Goal: Task Accomplishment & Management: Manage account settings

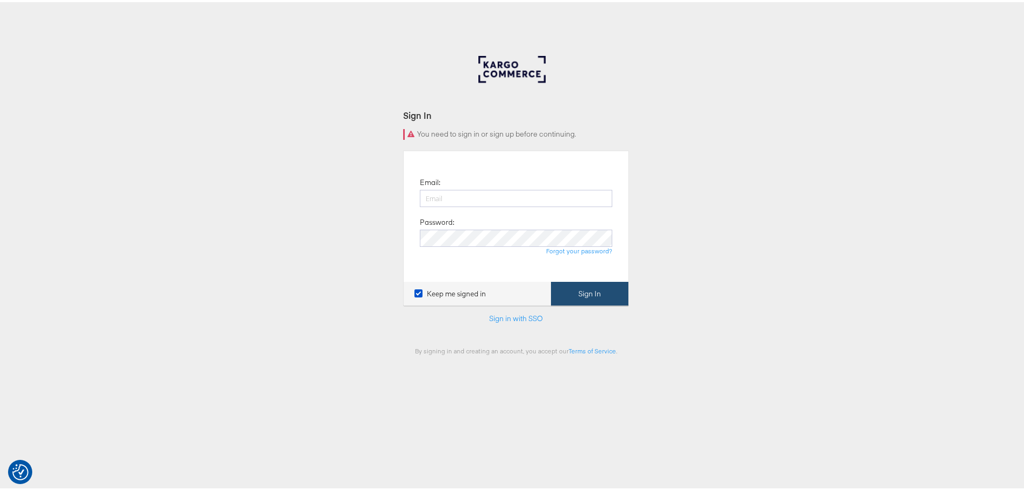
type input "[EMAIL_ADDRESS][DOMAIN_NAME]"
click at [575, 296] on button "Sign In" at bounding box center [589, 292] width 77 height 24
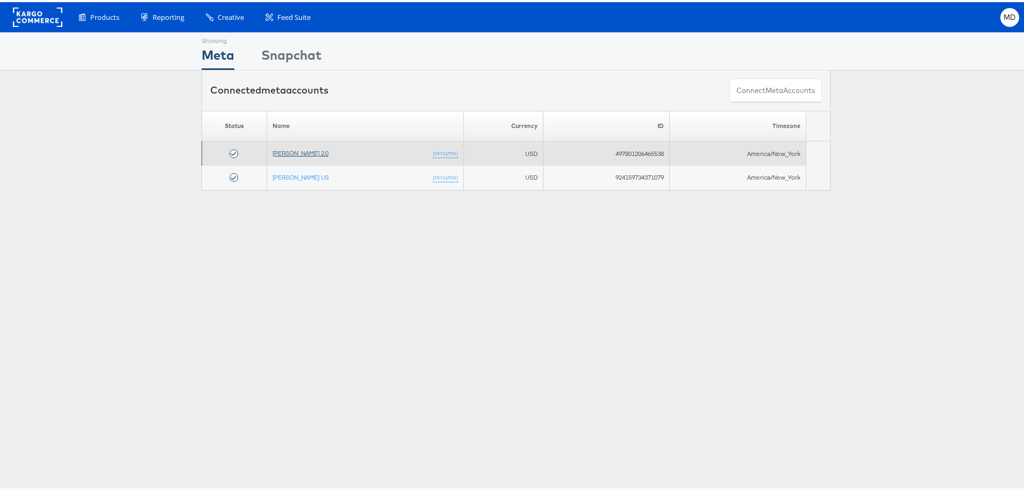
click at [308, 152] on link "Veronica Beard 2.0" at bounding box center [301, 151] width 56 height 8
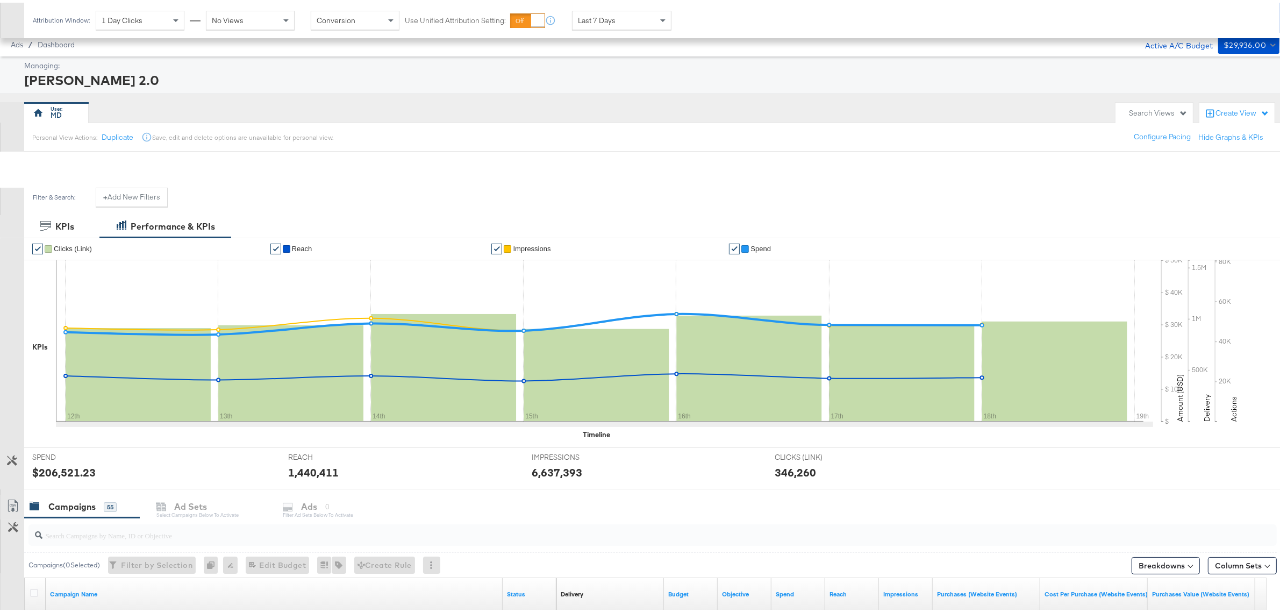
scroll to position [334, 0]
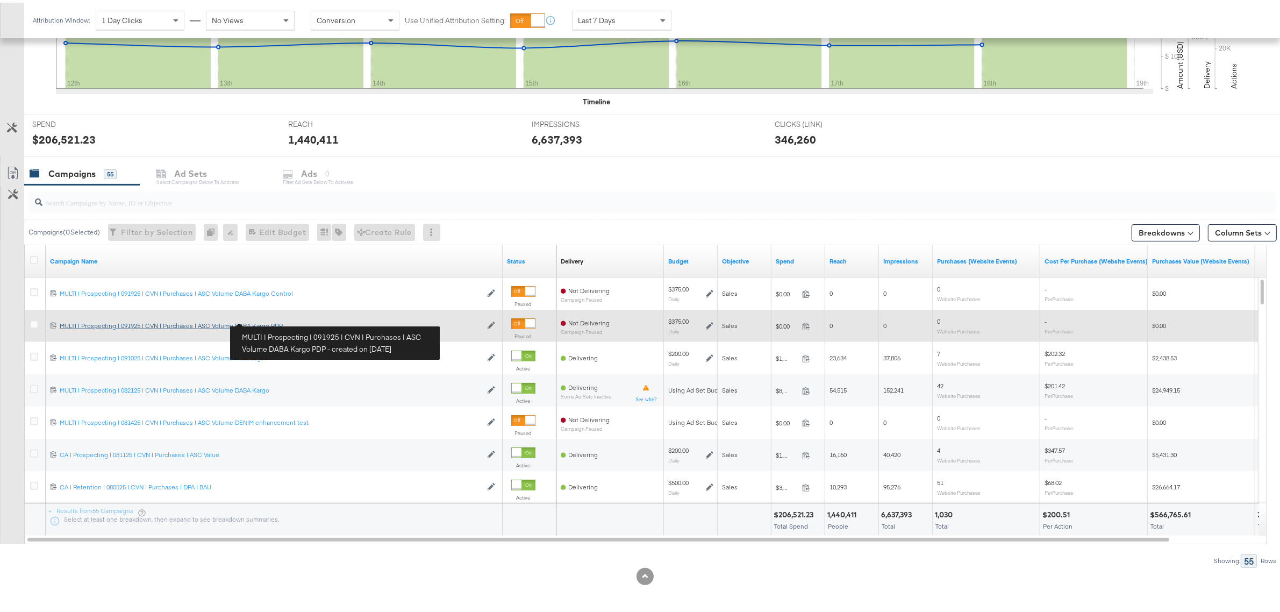
click at [173, 321] on div "MULTI | Prospecting | 091925 | CVN | Purchases | ASC Volume DABA Kargo PDP MULT…" at bounding box center [271, 323] width 422 height 9
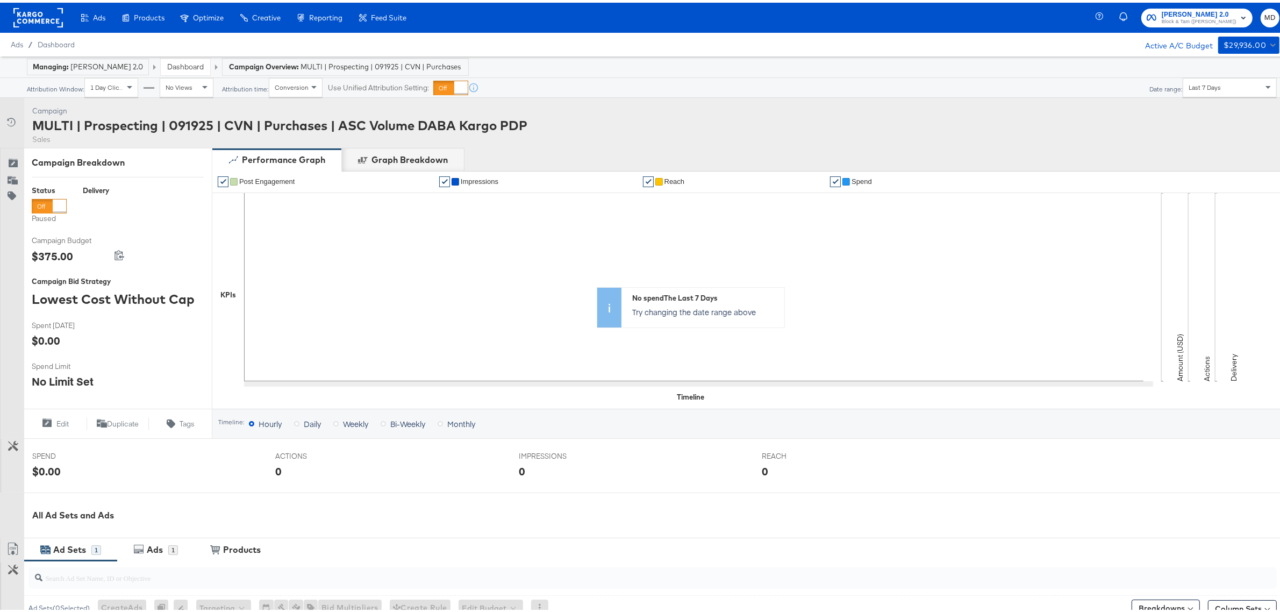
scroll to position [202, 0]
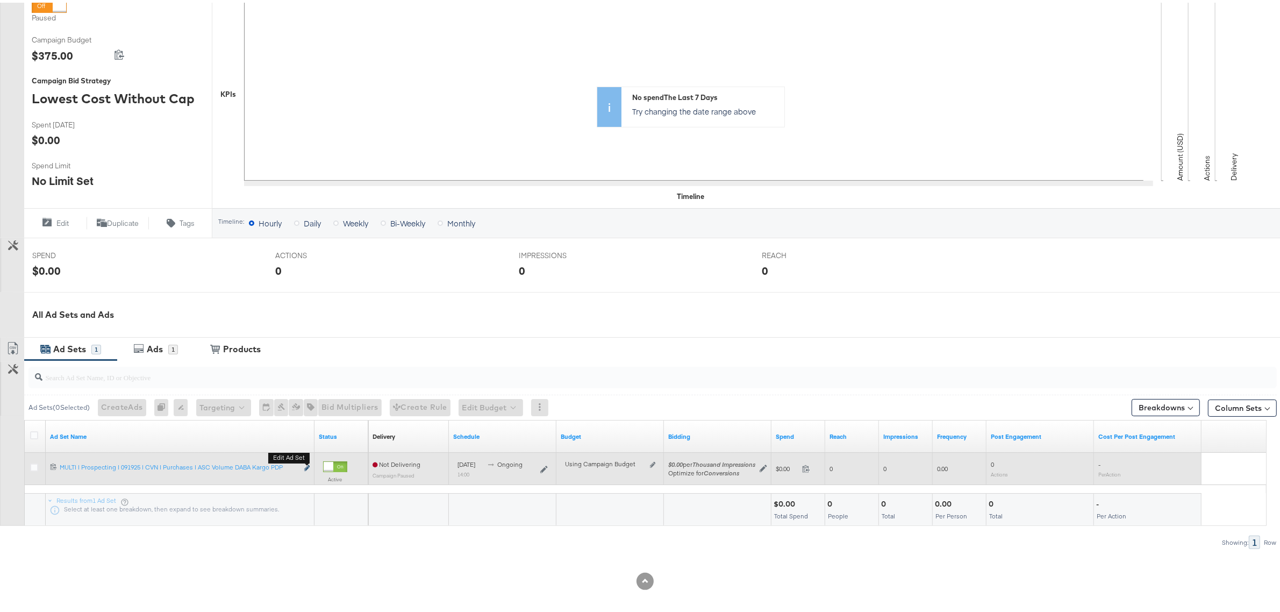
click at [305, 466] on icon "link" at bounding box center [306, 465] width 5 height 6
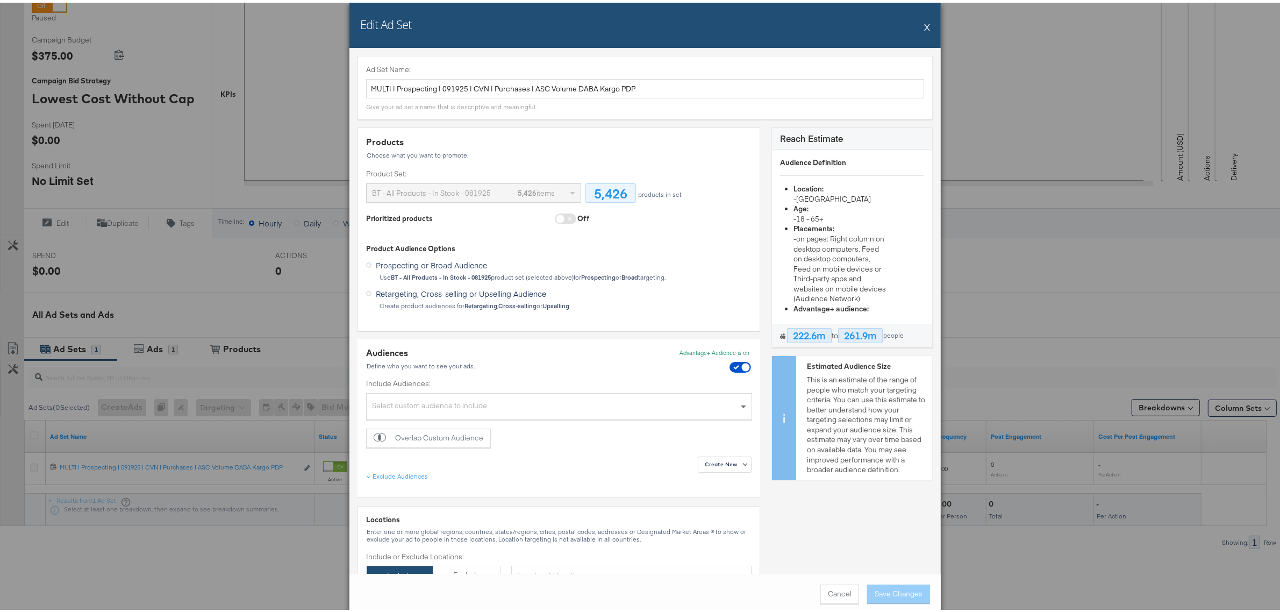
click at [555, 217] on span at bounding box center [566, 216] width 22 height 11
click at [560, 216] on span at bounding box center [566, 216] width 22 height 11
click at [558, 219] on span at bounding box center [566, 216] width 22 height 11
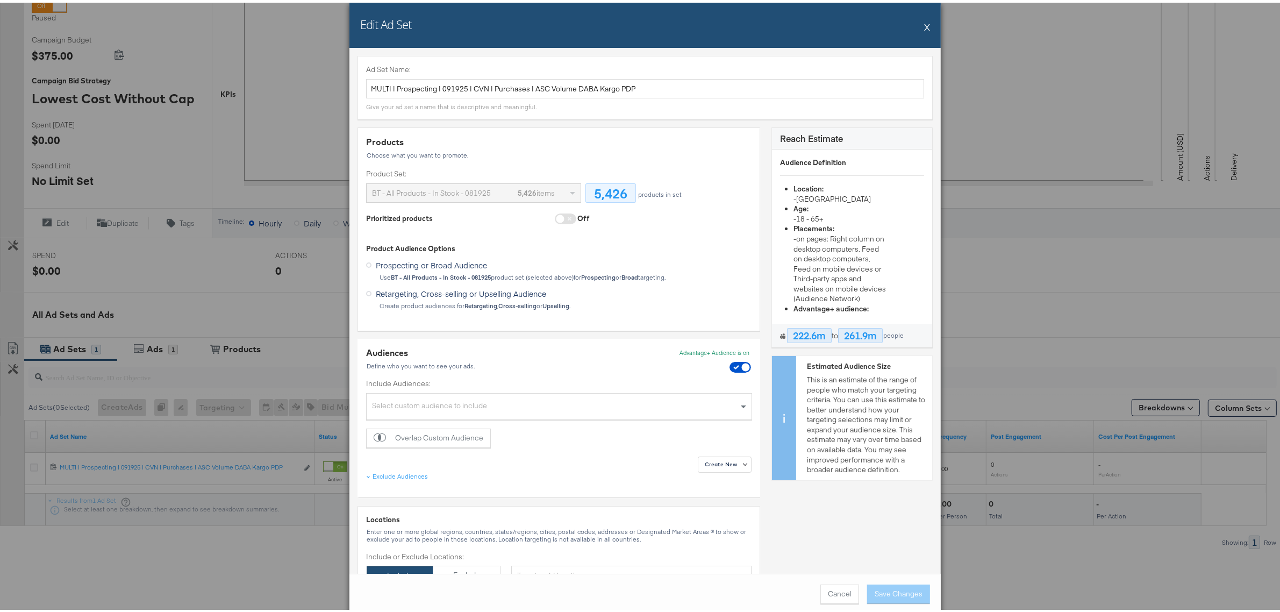
click at [557, 219] on span at bounding box center [566, 216] width 22 height 11
drag, startPoint x: 525, startPoint y: 256, endPoint x: 555, endPoint y: 223, distance: 44.9
click at [543, 249] on div "Product Audience Options Prospecting or Broad Audience Use BT - All Products - …" at bounding box center [558, 274] width 385 height 66
click at [555, 218] on span at bounding box center [566, 216] width 22 height 11
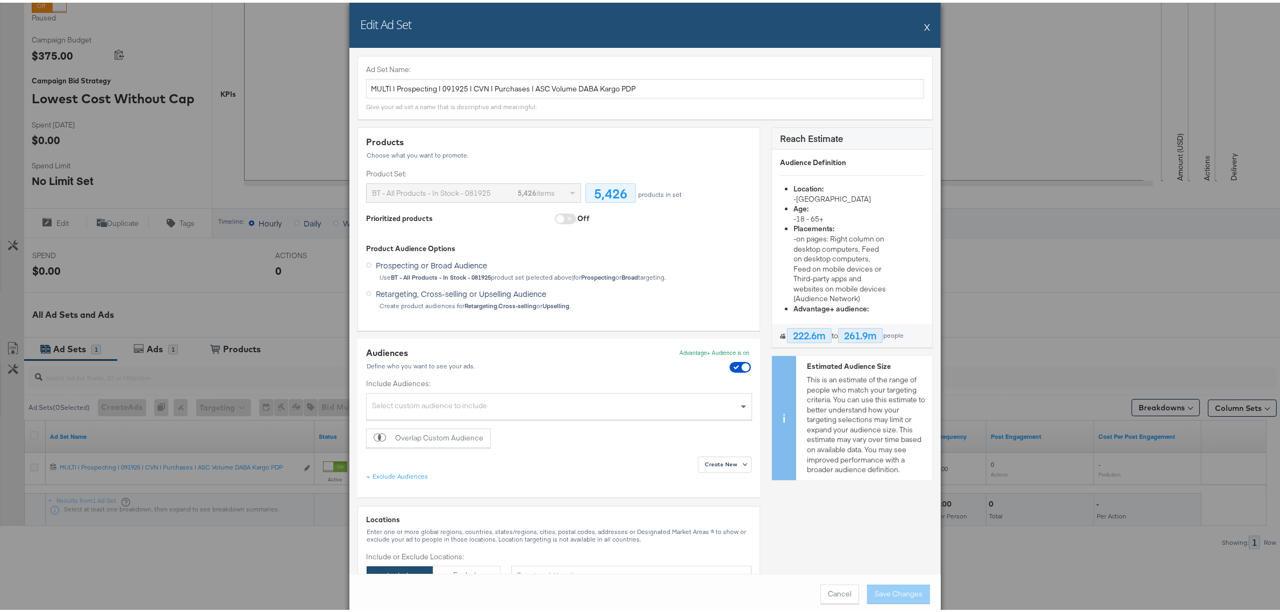
click at [555, 219] on span at bounding box center [566, 216] width 22 height 11
click at [555, 218] on span at bounding box center [566, 216] width 22 height 11
click at [924, 20] on button "X" at bounding box center [927, 24] width 6 height 22
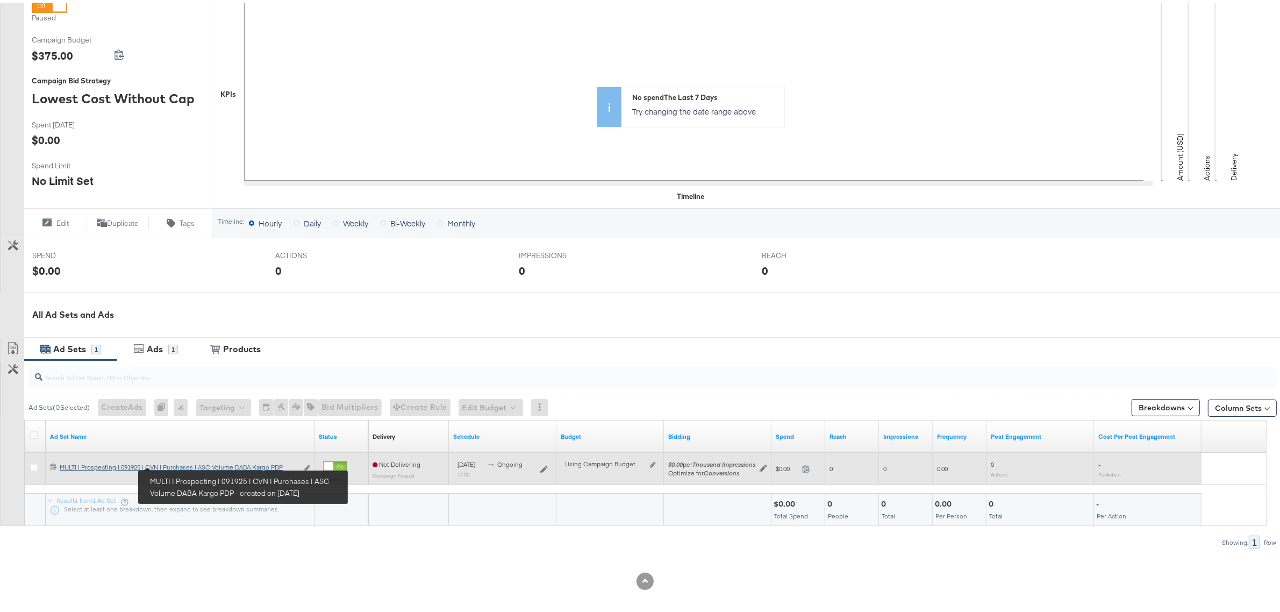
click at [184, 469] on link "MULTI | Prospecting | 091925 | CVN | Purchases | ASC Volume DABA Kargo PDP MULT…" at bounding box center [179, 465] width 238 height 11
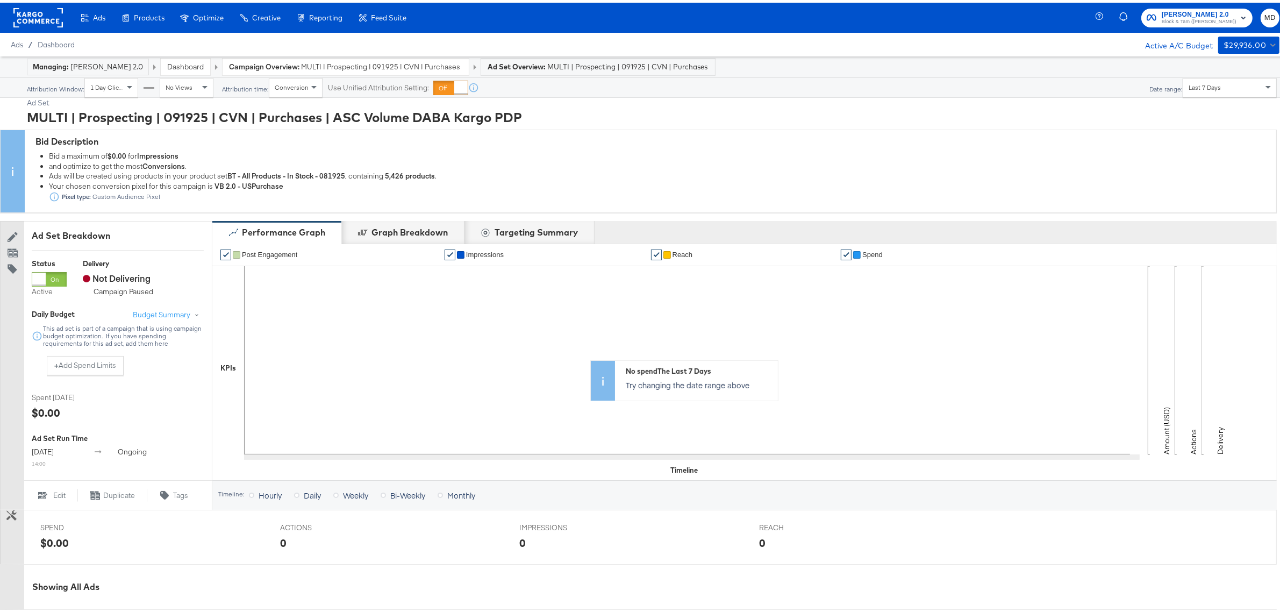
scroll to position [278, 0]
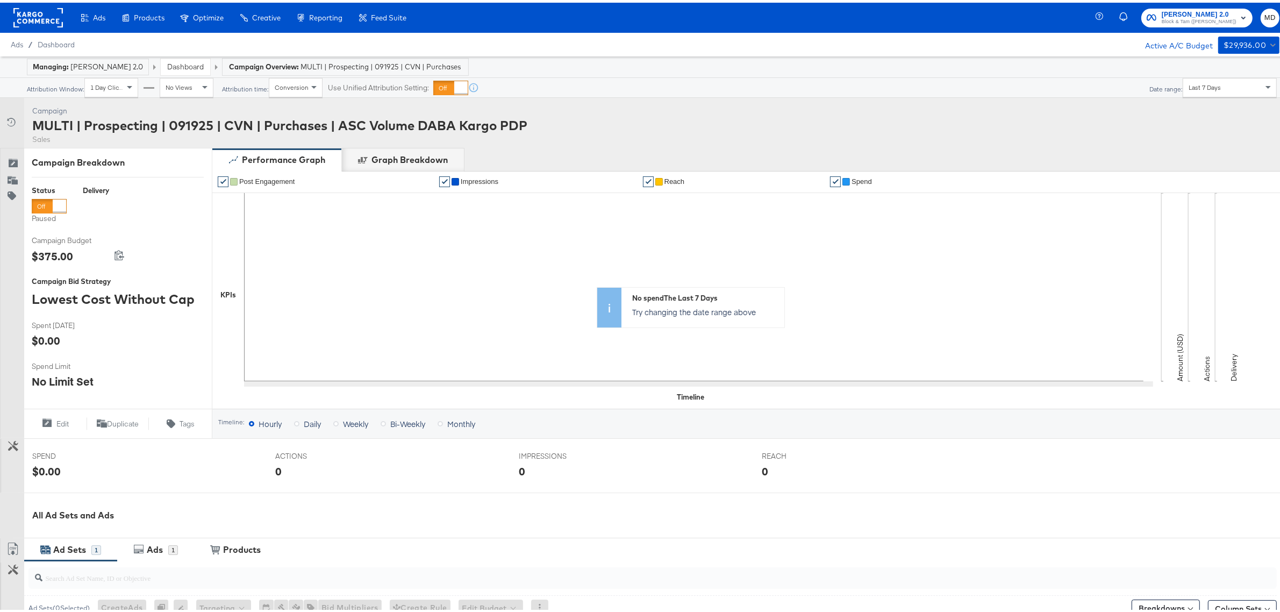
scroll to position [202, 0]
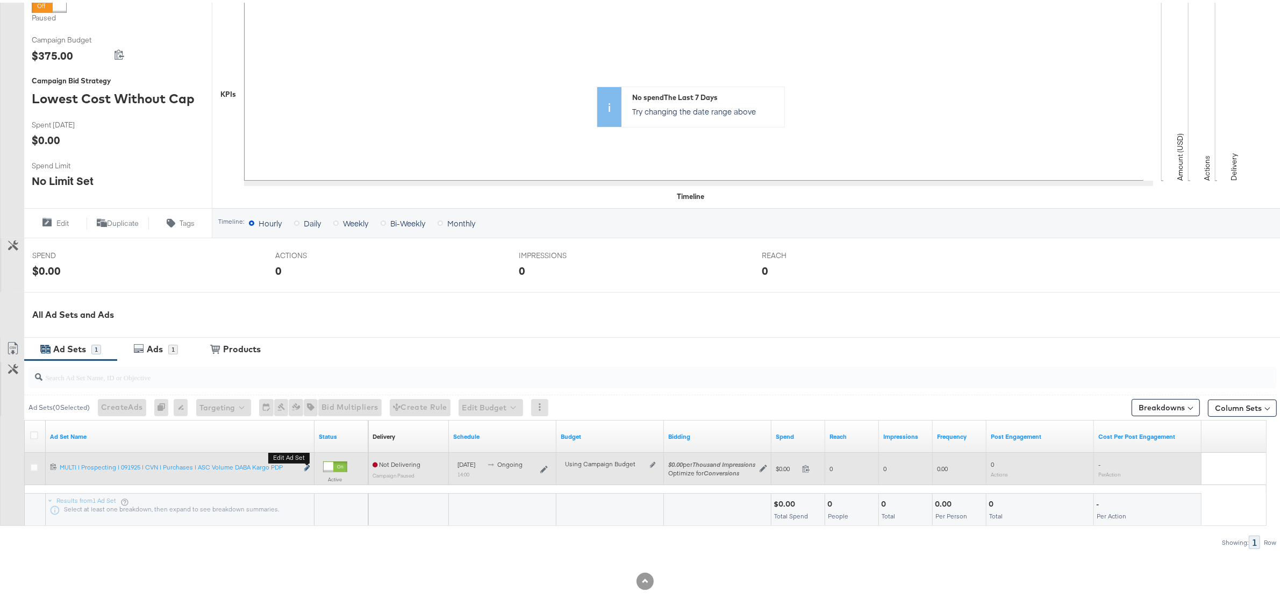
click at [308, 468] on icon "link" at bounding box center [306, 465] width 5 height 6
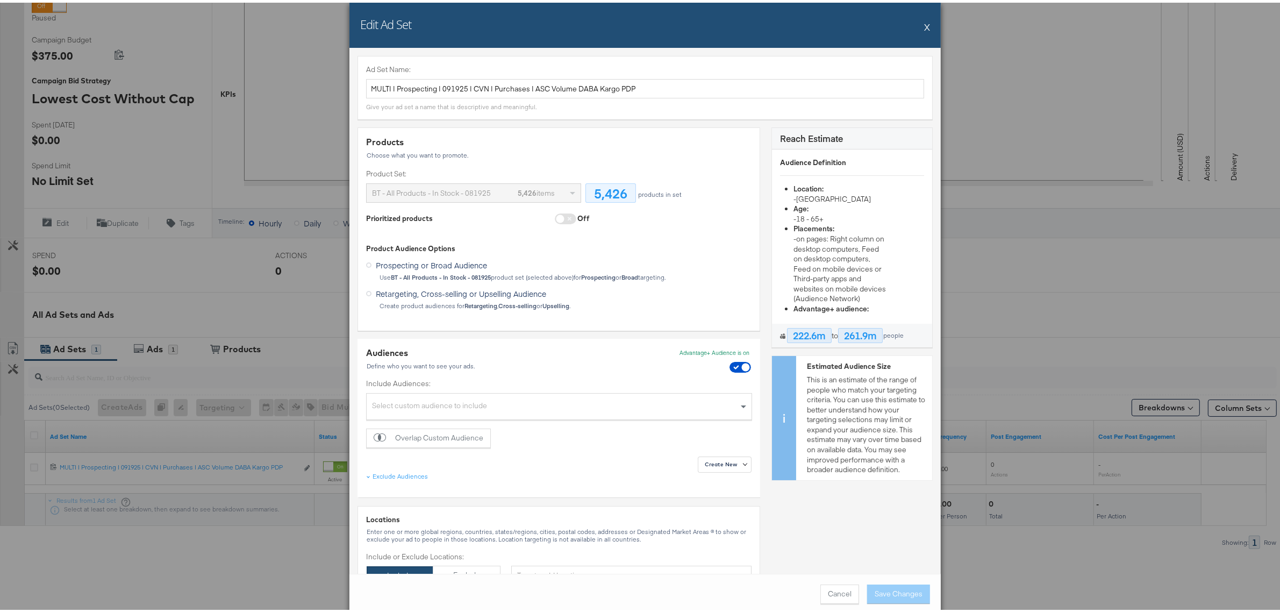
click at [555, 213] on span at bounding box center [566, 216] width 22 height 11
click at [555, 212] on span at bounding box center [566, 216] width 22 height 11
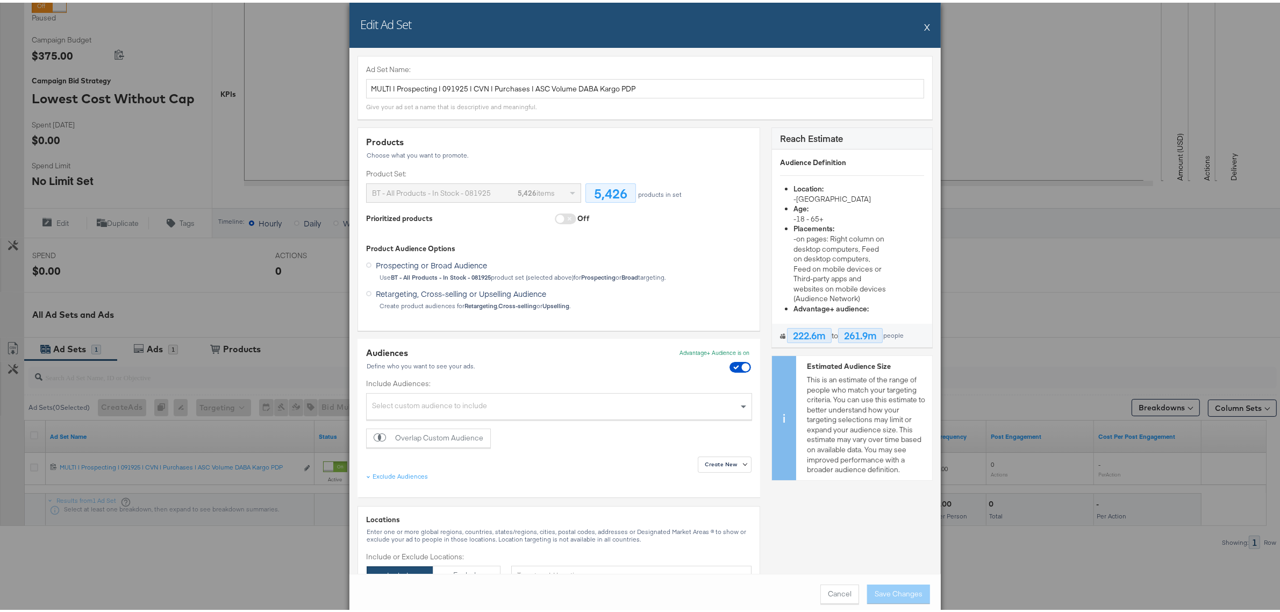
click at [555, 212] on span at bounding box center [566, 216] width 22 height 11
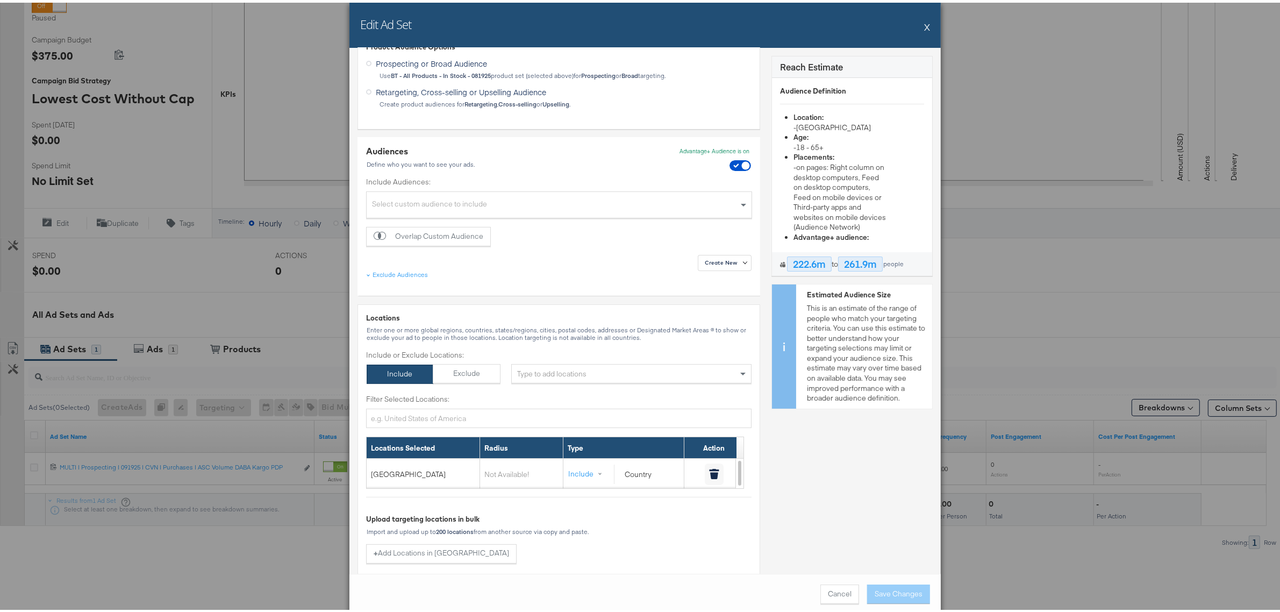
scroll to position [0, 0]
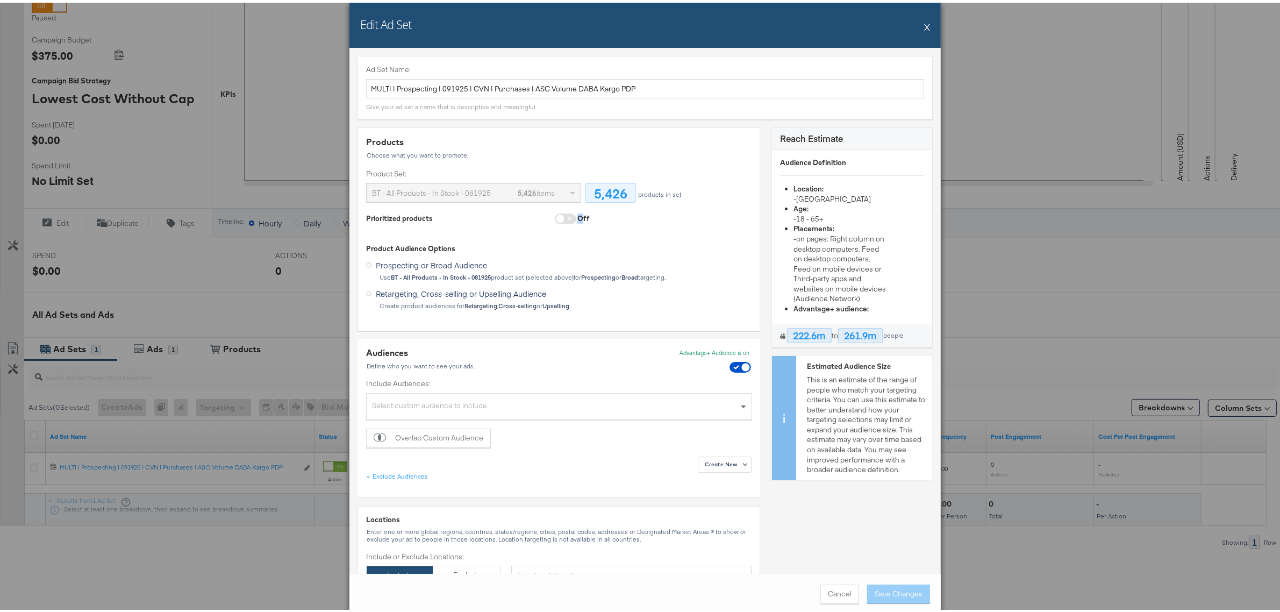
drag, startPoint x: 574, startPoint y: 214, endPoint x: 535, endPoint y: 214, distance: 39.2
click at [535, 214] on div "Prioritized products Off" at bounding box center [478, 217] width 224 height 13
click at [529, 216] on div "Prioritized products Off" at bounding box center [478, 217] width 224 height 13
click at [559, 219] on span at bounding box center [566, 216] width 22 height 11
click at [543, 216] on div "Prioritized products Off" at bounding box center [478, 217] width 224 height 13
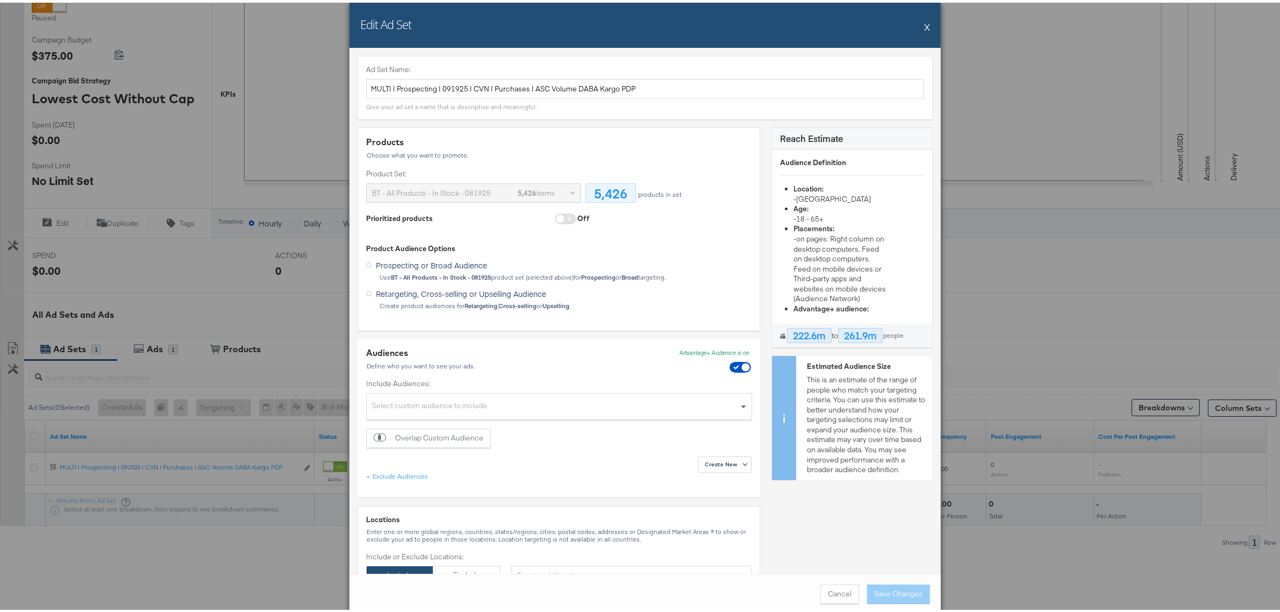
click at [556, 216] on span at bounding box center [566, 216] width 22 height 11
click at [511, 228] on div "Products Choose what you want to promote. Product Set: BT - All Products - In S…" at bounding box center [558, 220] width 385 height 174
click at [555, 218] on span at bounding box center [566, 216] width 22 height 11
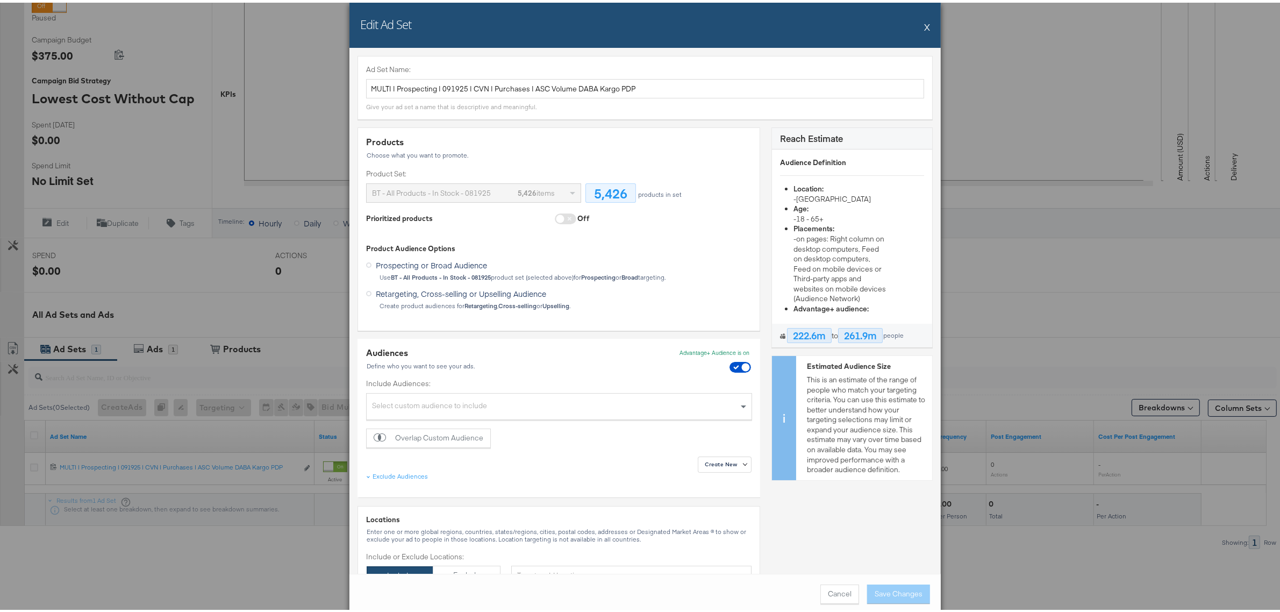
click at [555, 218] on span at bounding box center [566, 216] width 22 height 11
click at [568, 219] on div "Off" at bounding box center [572, 217] width 35 height 13
click at [566, 219] on span at bounding box center [566, 216] width 22 height 11
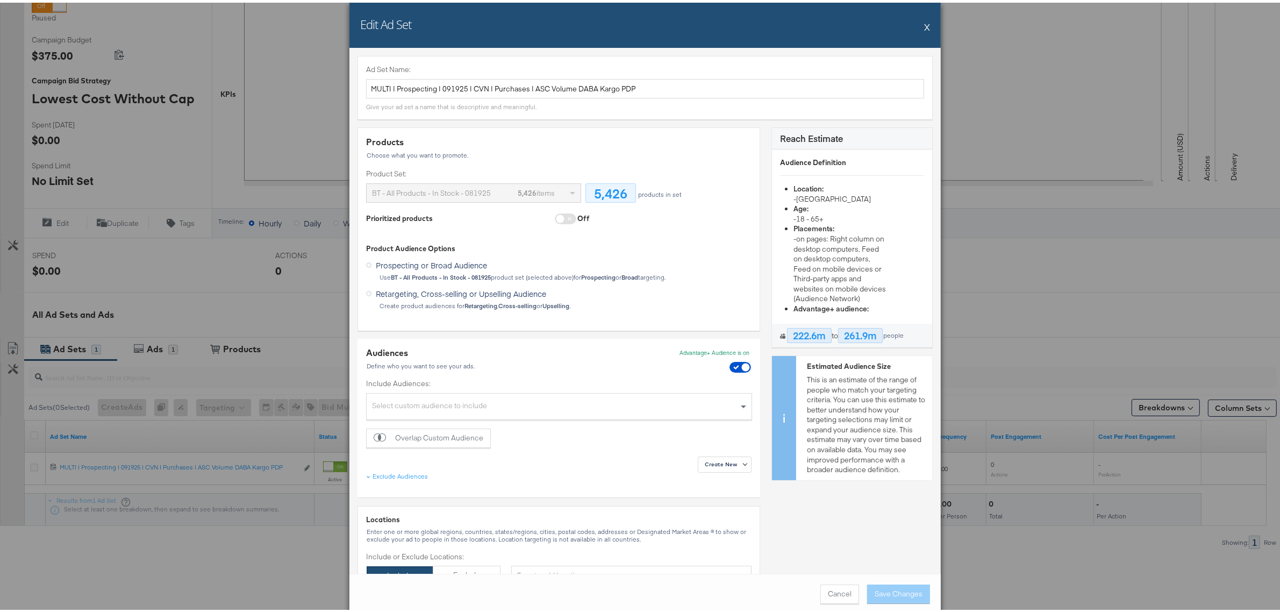
click at [542, 228] on div "Products Choose what you want to promote. Product Set: BT - All Products - In S…" at bounding box center [558, 220] width 385 height 174
